Goal: Transaction & Acquisition: Purchase product/service

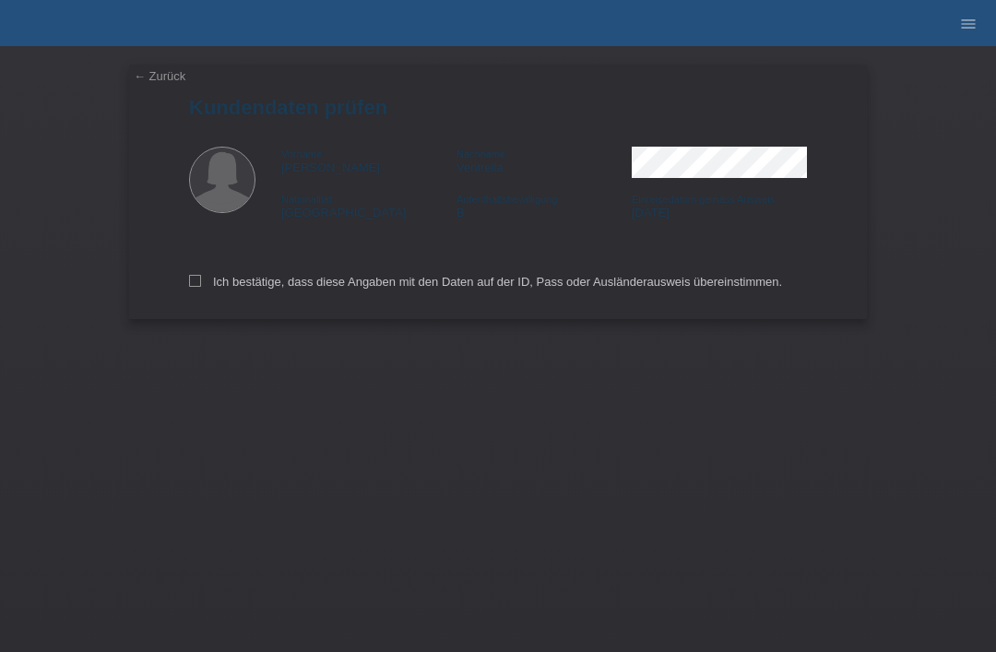
click at [159, 313] on div "← Zurück Kundendaten prüfen Vorname [PERSON_NAME] Nachname Ventrella Nationalit…" at bounding box center [498, 192] width 738 height 254
click at [199, 289] on label "Ich bestätige, dass diese Angaben mit den Daten auf der ID, Pass oder Ausländer…" at bounding box center [485, 282] width 593 height 14
click at [199, 287] on input "Ich bestätige, dass diese Angaben mit den Daten auf der ID, Pass oder Ausländer…" at bounding box center [195, 281] width 12 height 12
checkbox input "true"
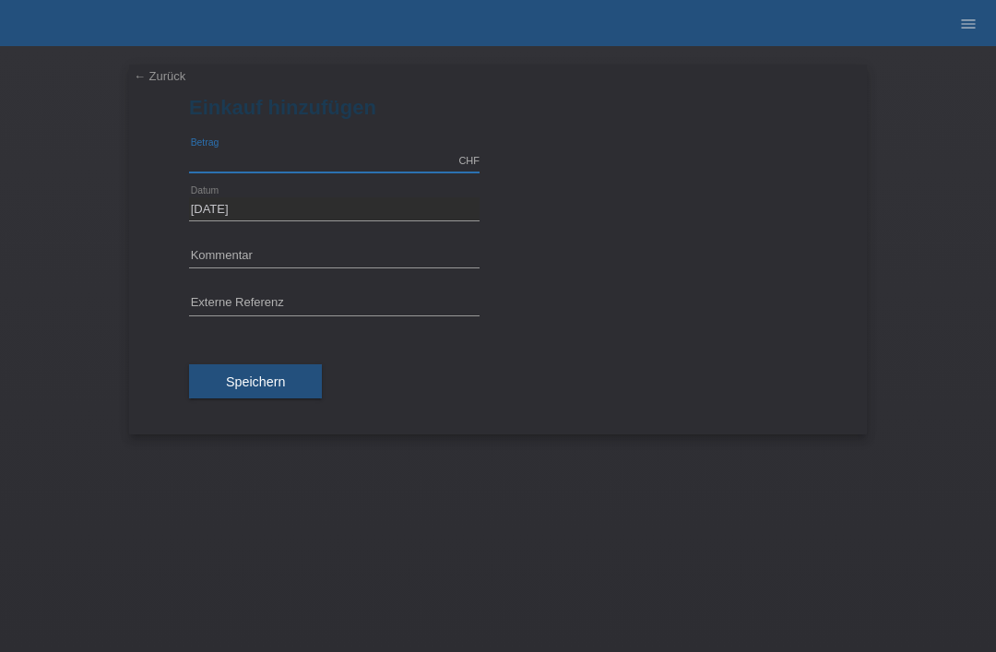
click at [241, 156] on input "text" at bounding box center [334, 160] width 290 height 23
click at [221, 237] on div "error Kommentar" at bounding box center [334, 257] width 290 height 48
type input "2990.00"
click at [204, 246] on input "text" at bounding box center [334, 256] width 290 height 23
type input "MK CITY GO"
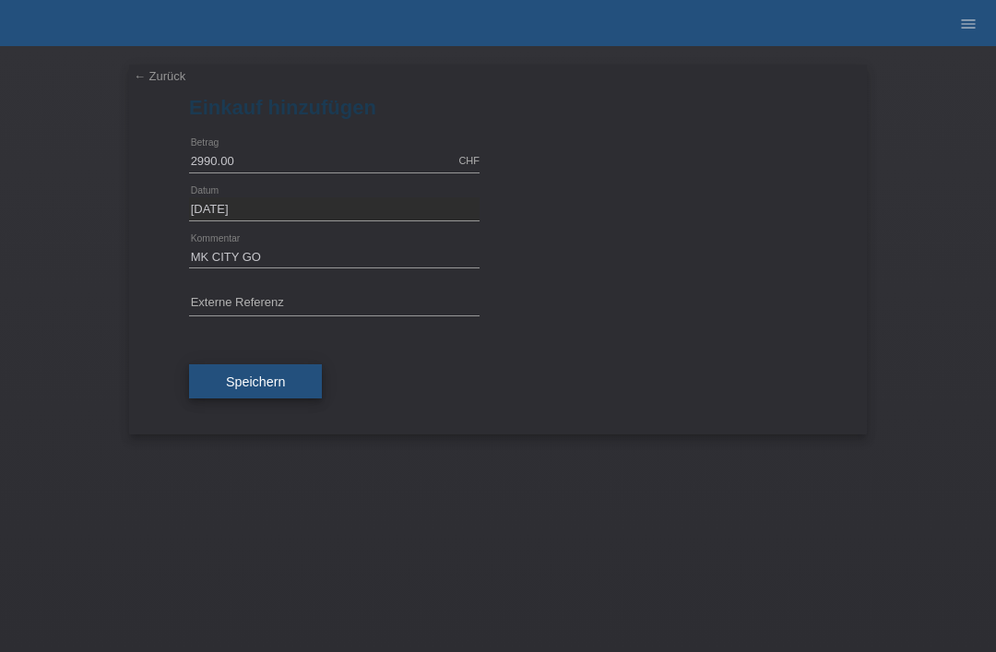
click at [248, 383] on span "Speichern" at bounding box center [255, 381] width 59 height 15
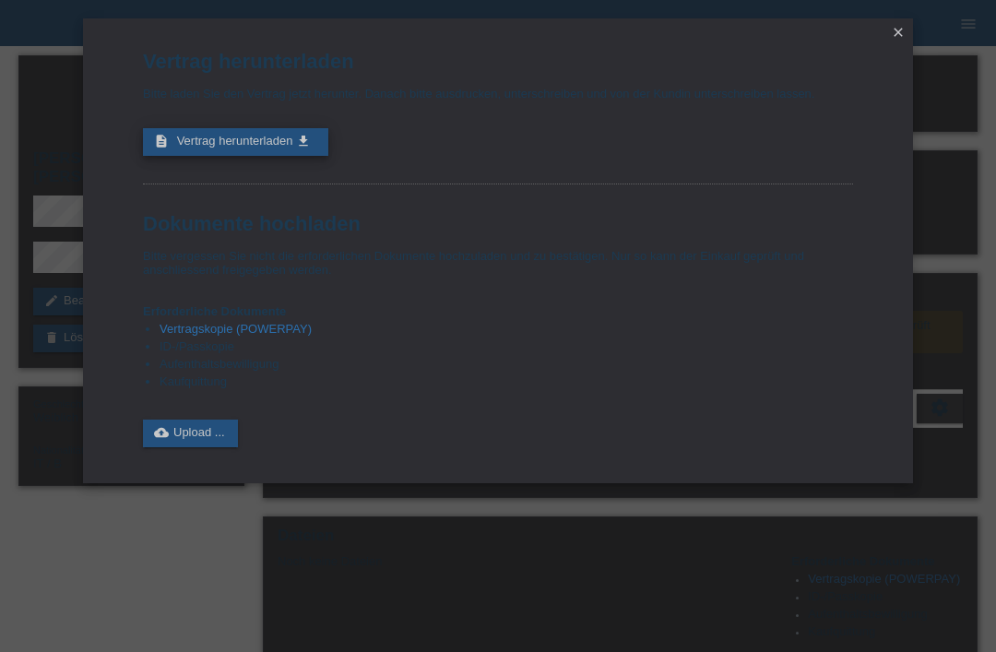
click at [223, 147] on span "Vertrag herunterladen" at bounding box center [235, 141] width 116 height 14
